Goal: Find specific page/section: Find specific page/section

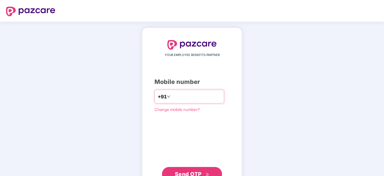
type input "**********"
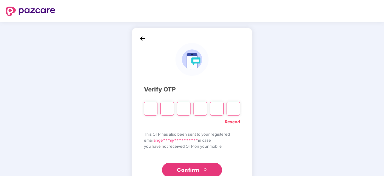
click at [153, 106] on input "Please enter verification code. Digit 1" at bounding box center [151, 109] width 14 height 14
paste input "*"
type input "*"
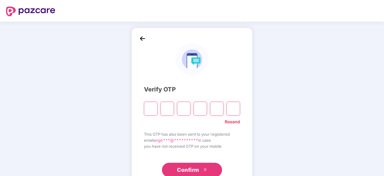
type input "*"
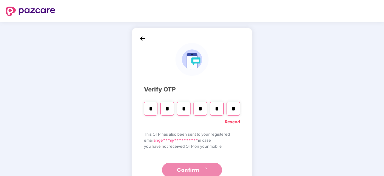
scroll to position [20, 0]
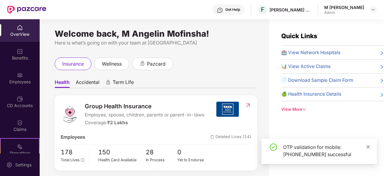
click at [368, 148] on icon "close" at bounding box center [368, 147] width 4 height 4
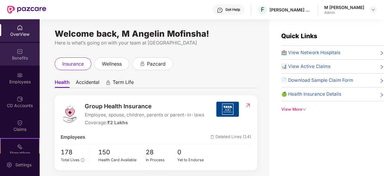
click at [21, 56] on div "Benefits" at bounding box center [20, 58] width 40 height 6
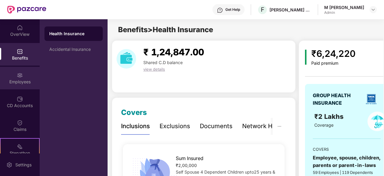
click at [23, 77] on div "Employees" at bounding box center [20, 78] width 40 height 23
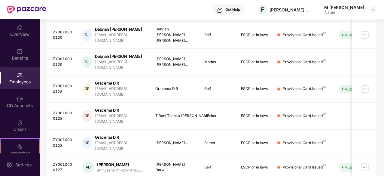
scroll to position [192, 0]
